Goal: Find contact information: Find contact information

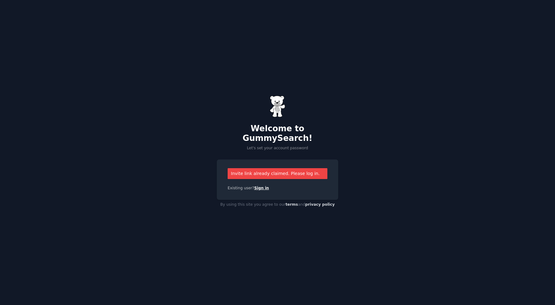
click at [261, 186] on link "Sign in" at bounding box center [261, 188] width 15 height 4
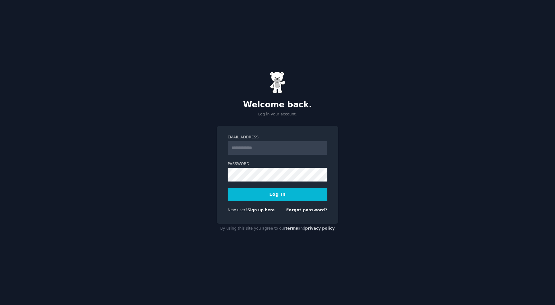
click at [250, 147] on input "Email Address" at bounding box center [278, 148] width 100 height 14
type input "**********"
click at [228, 188] on button "Log In" at bounding box center [278, 194] width 100 height 13
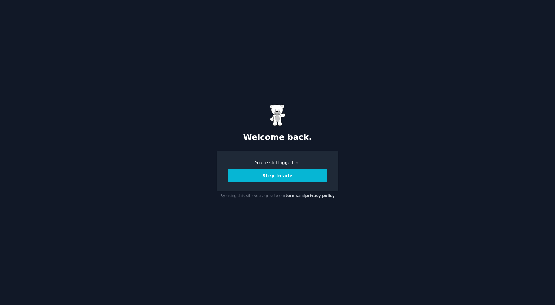
click at [282, 182] on button "Step Inside" at bounding box center [278, 175] width 100 height 13
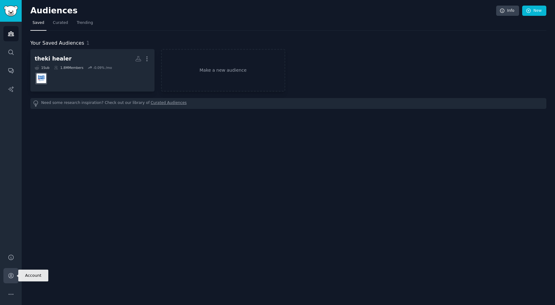
click at [14, 275] on icon "Sidebar" at bounding box center [11, 275] width 7 height 7
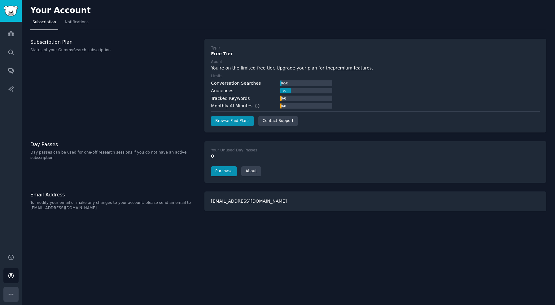
click at [16, 289] on button "More" at bounding box center [10, 293] width 15 height 15
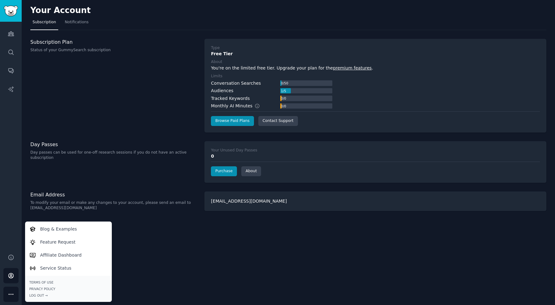
click at [159, 232] on div "Your Account Subscription Notifications Subscription Plan Status of your GummyS…" at bounding box center [288, 152] width 533 height 305
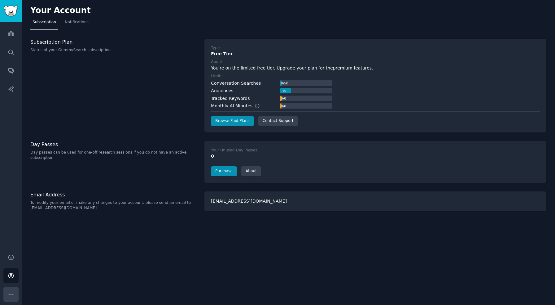
click at [13, 288] on button "More" at bounding box center [10, 293] width 15 height 15
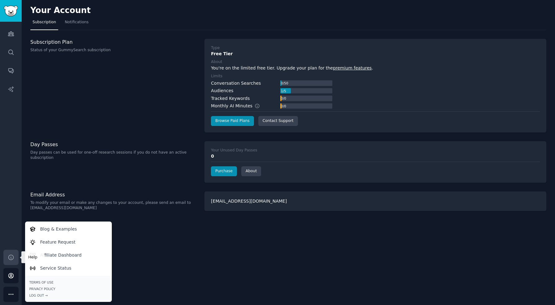
click at [11, 260] on icon "Sidebar" at bounding box center [11, 257] width 7 height 7
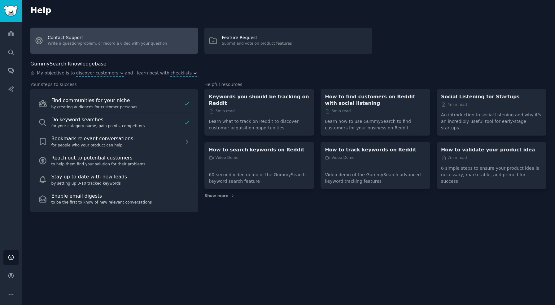
click at [80, 46] on link "Contact Support Write a question/problem, or record a video with your question" at bounding box center [114, 41] width 168 height 26
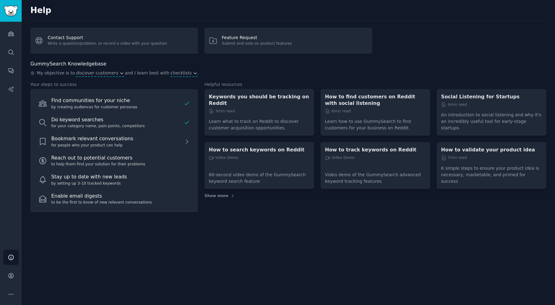
click at [220, 193] on div "Helpful resources Keywords you should be tracking on Reddit 3 min read Learn wh…" at bounding box center [375, 146] width 342 height 131
click at [223, 193] on span "Show more" at bounding box center [216, 196] width 24 height 6
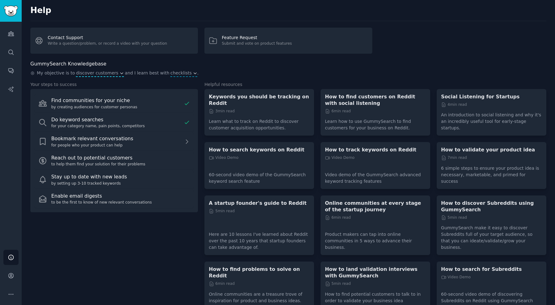
click at [97, 71] on span "discover customers" at bounding box center [97, 73] width 42 height 7
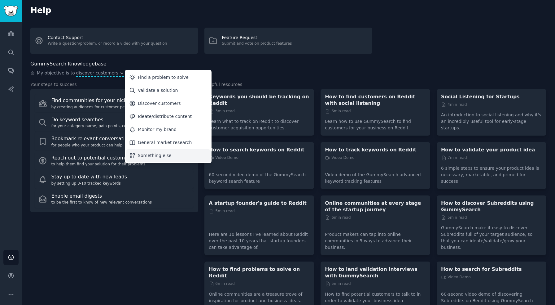
click at [146, 154] on div "Something else" at bounding box center [155, 155] width 34 height 7
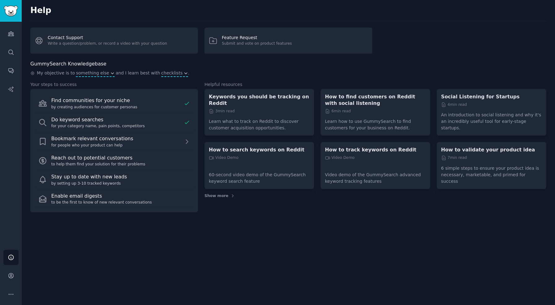
click at [170, 73] on span "checklists" at bounding box center [171, 73] width 21 height 7
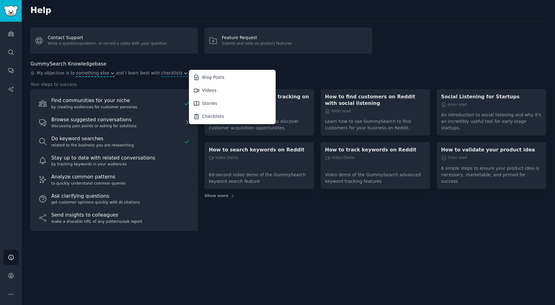
click at [187, 65] on div "GummySearch Knowledgebase" at bounding box center [288, 64] width 516 height 8
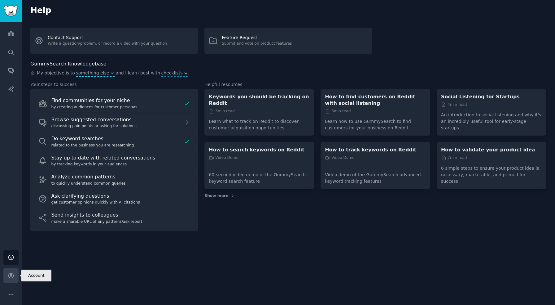
click at [12, 272] on icon "Sidebar" at bounding box center [11, 275] width 7 height 7
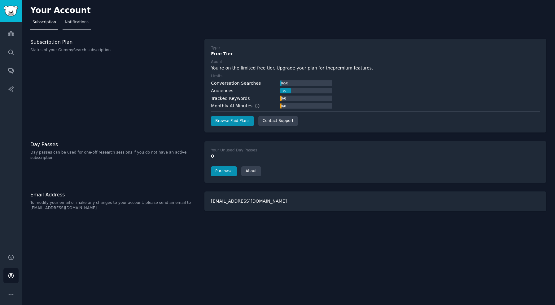
click at [74, 24] on span "Notifications" at bounding box center [77, 23] width 24 height 6
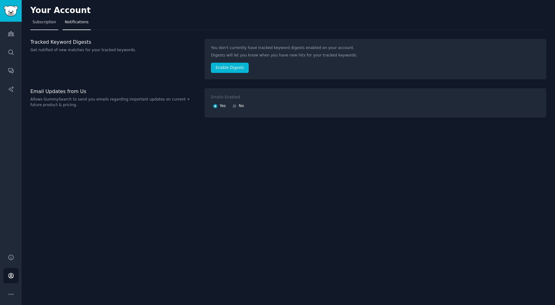
click at [44, 24] on span "Subscription" at bounding box center [45, 23] width 24 height 6
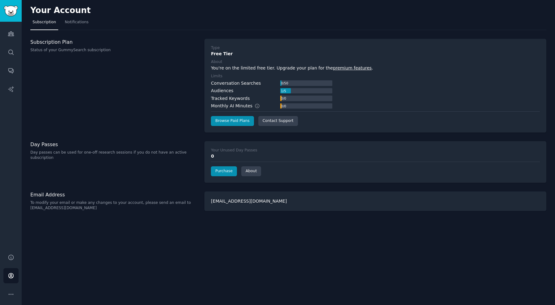
click at [56, 202] on p "To modify your email or make any changes to your account, please send an email …" at bounding box center [114, 205] width 168 height 11
drag, startPoint x: 78, startPoint y: 209, endPoint x: 28, endPoint y: 208, distance: 49.6
click at [28, 208] on div "Your Account Subscription Notifications Subscription Plan Status of your GummyS…" at bounding box center [288, 152] width 533 height 305
copy p "[EMAIL_ADDRESS][DOMAIN_NAME]"
